Goal: Transaction & Acquisition: Purchase product/service

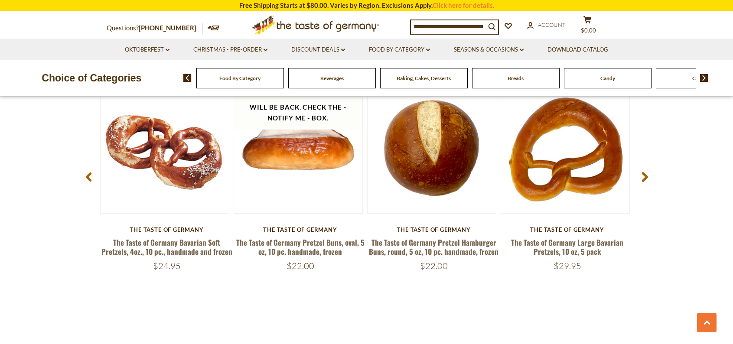
scroll to position [997, 0]
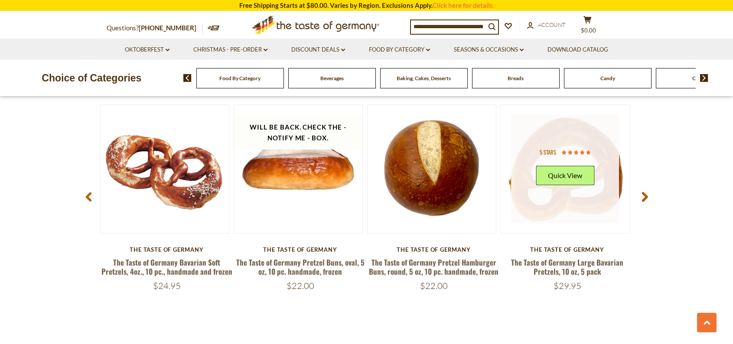
click at [581, 196] on link at bounding box center [565, 169] width 108 height 108
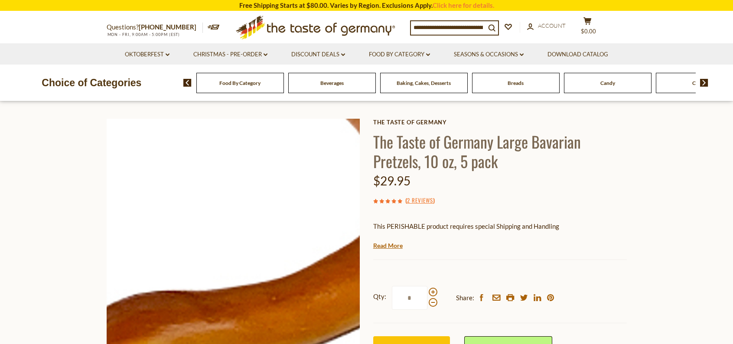
scroll to position [43, 0]
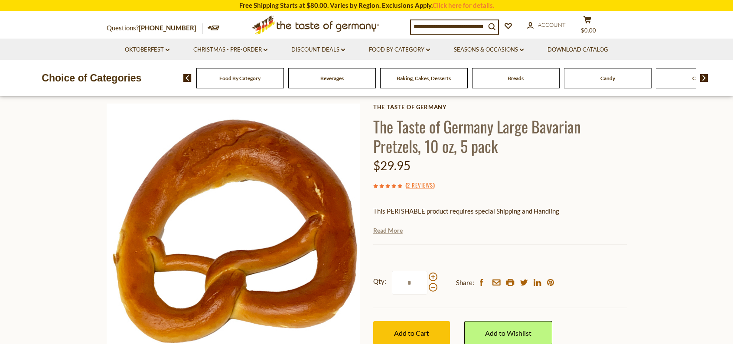
click at [392, 232] on link "Read More" at bounding box center [387, 230] width 29 height 9
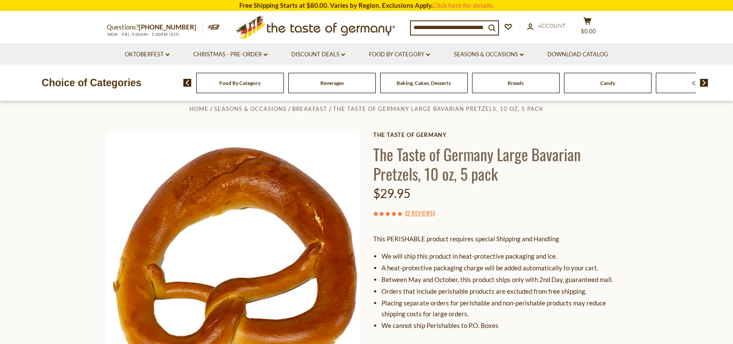
scroll to position [0, 0]
